Goal: Task Accomplishment & Management: Complete application form

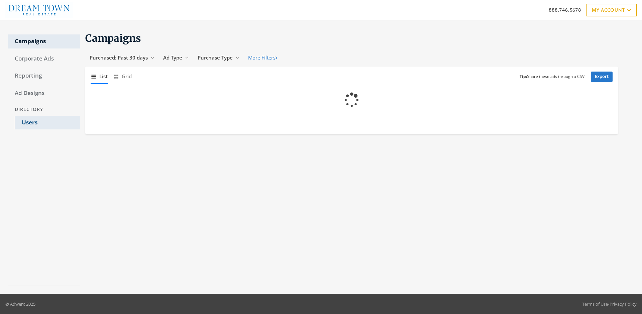
click at [47, 122] on link "Users" at bounding box center [47, 123] width 65 height 14
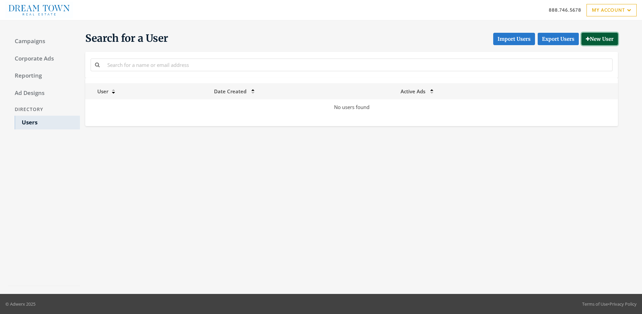
click at [598, 39] on button "New User" at bounding box center [599, 39] width 36 height 12
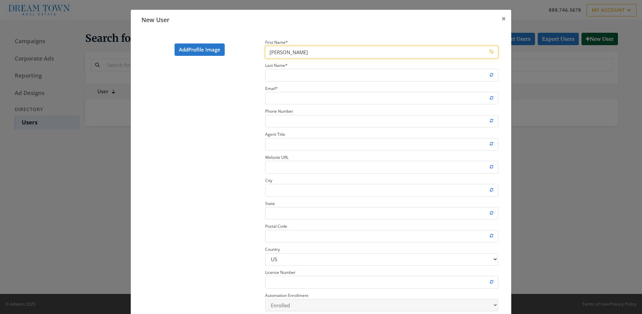
type input "[PERSON_NAME]"
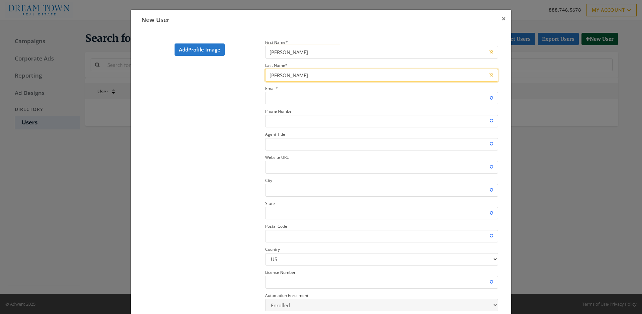
type input "[PERSON_NAME]"
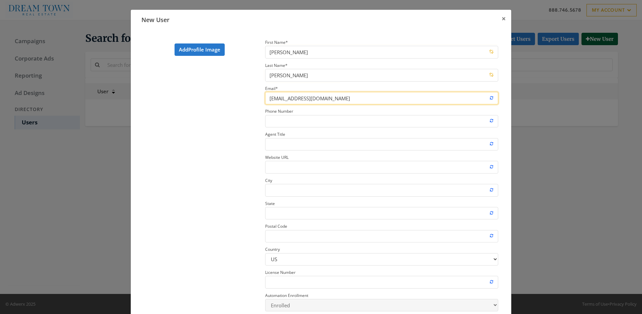
type input "[EMAIL_ADDRESS][DOMAIN_NAME]"
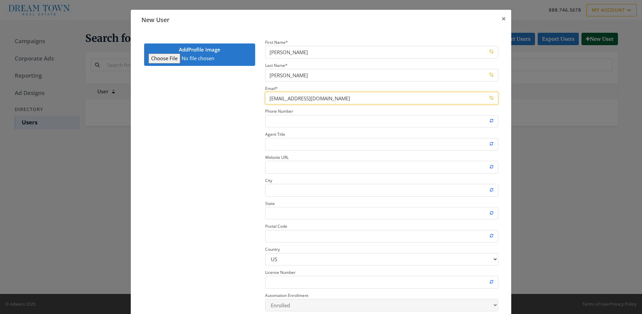
type input "C:\fakepath\download.jpeg"
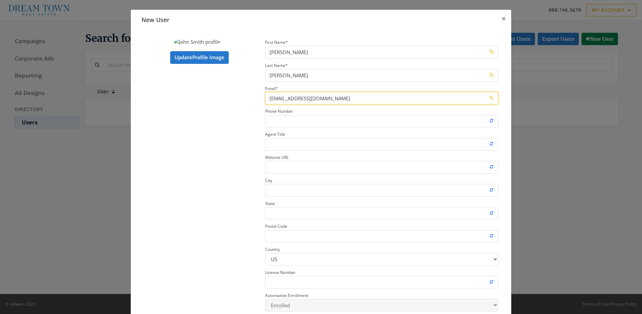
type input "[EMAIL_ADDRESS][DOMAIN_NAME]"
